Goal: Transaction & Acquisition: Purchase product/service

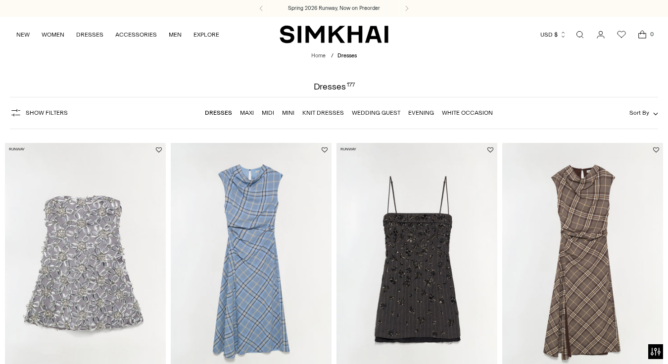
click at [363, 113] on link "Wedding Guest" at bounding box center [376, 112] width 48 height 7
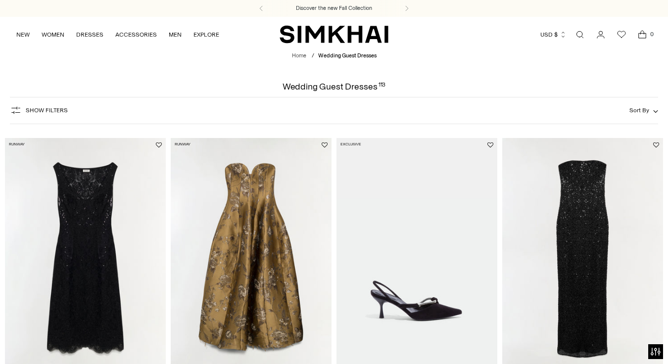
click at [21, 106] on icon "button" at bounding box center [16, 110] width 12 height 12
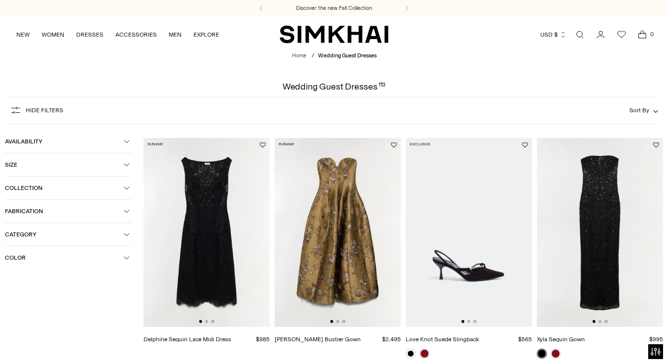
click at [88, 171] on button "Size" at bounding box center [68, 164] width 126 height 23
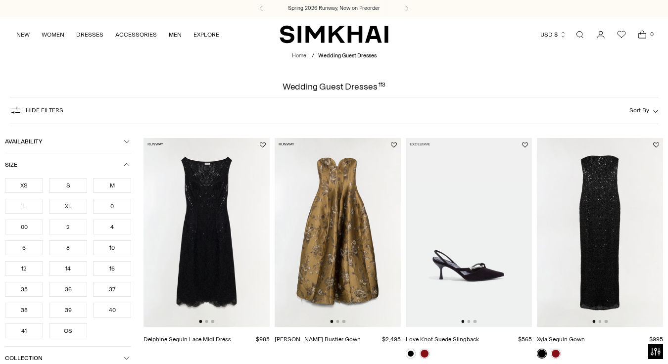
click at [74, 167] on span "Size" at bounding box center [64, 164] width 119 height 7
click at [53, 256] on button "Color" at bounding box center [68, 257] width 126 height 23
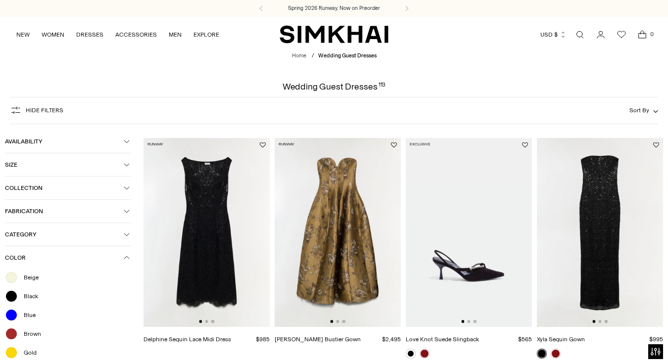
scroll to position [27, 0]
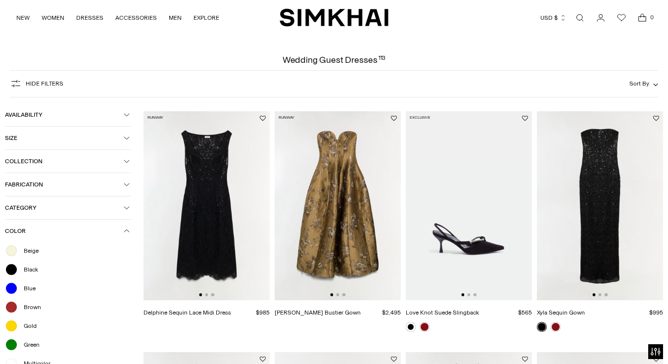
click at [36, 274] on span "Black" at bounding box center [28, 269] width 20 height 9
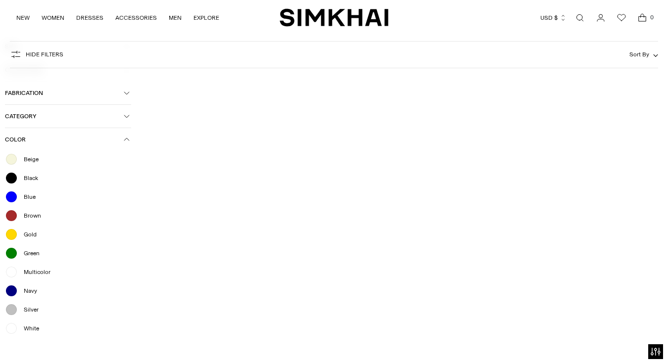
scroll to position [267, 0]
